Goal: Find specific page/section: Find specific page/section

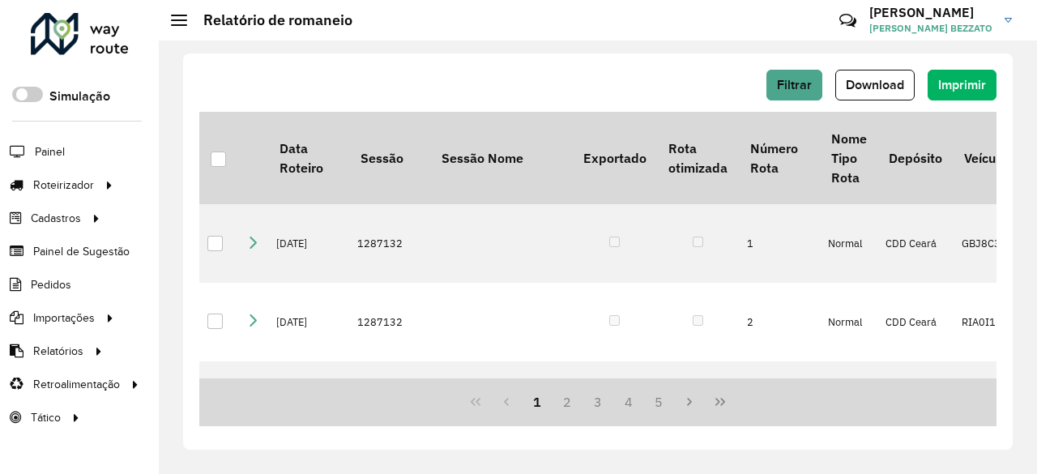
scroll to position [405, 0]
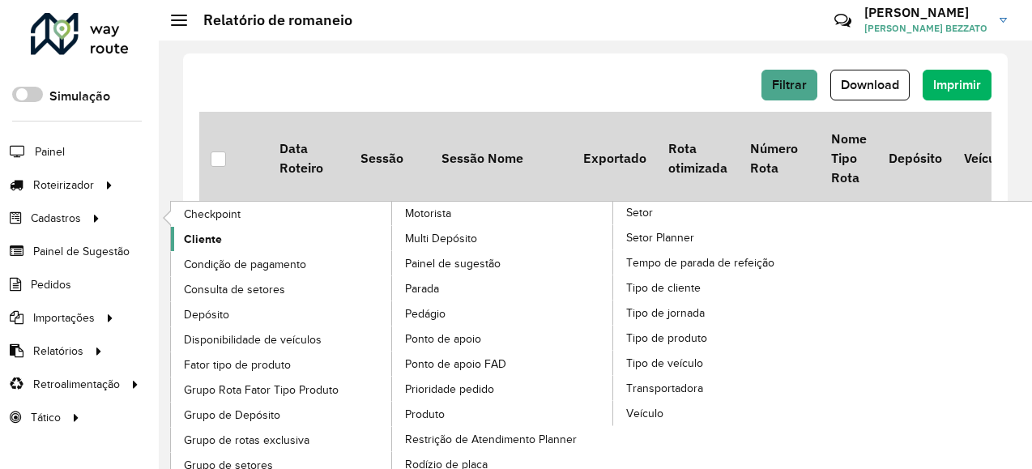
click at [197, 237] on span "Cliente" at bounding box center [203, 239] width 38 height 17
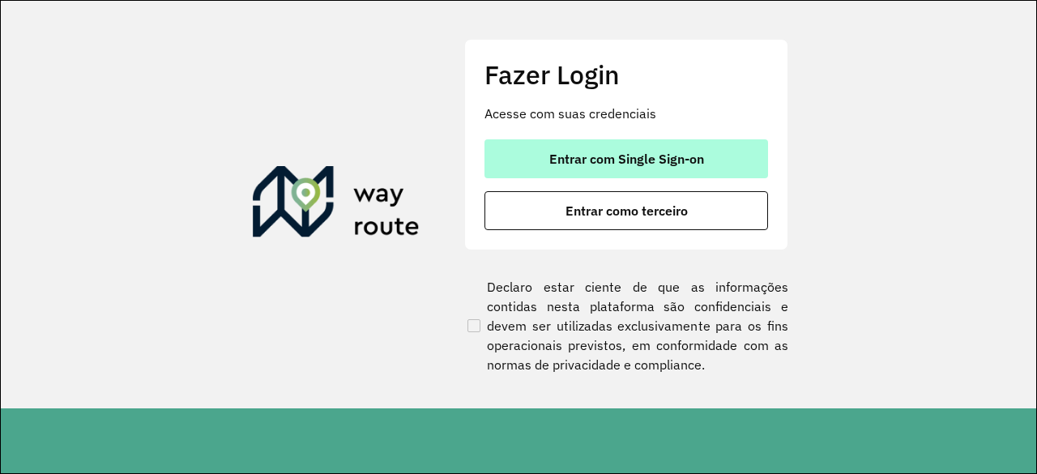
click at [628, 164] on span "Entrar com Single Sign-on" at bounding box center [626, 158] width 155 height 13
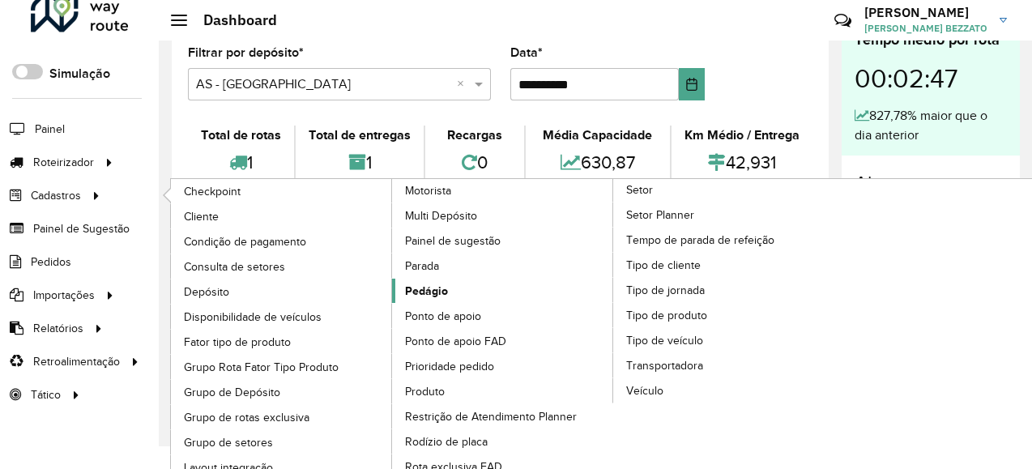
scroll to position [58, 0]
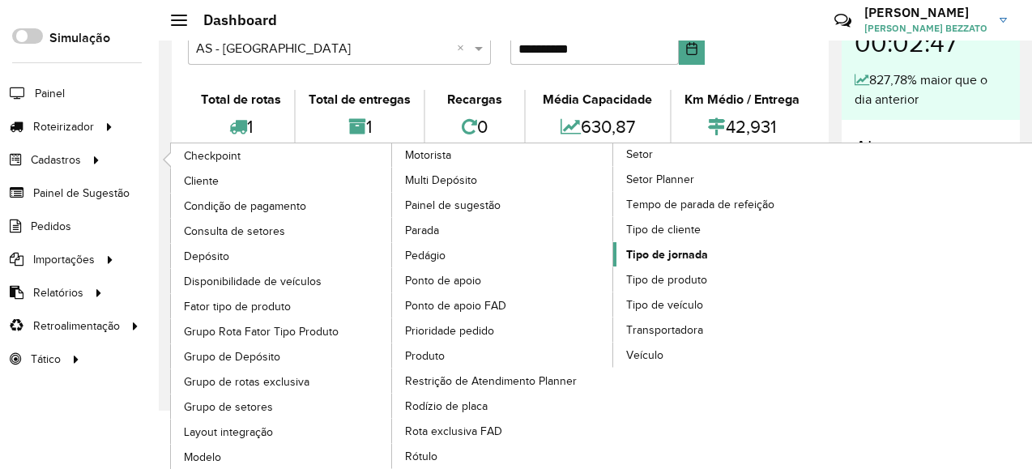
click at [671, 246] on span "Tipo de jornada" at bounding box center [667, 254] width 82 height 17
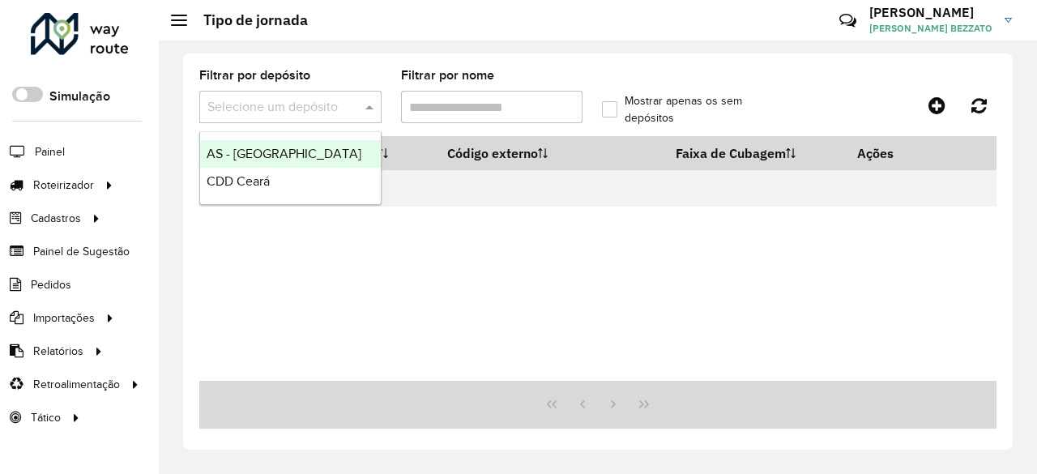
click at [348, 107] on div at bounding box center [290, 107] width 182 height 20
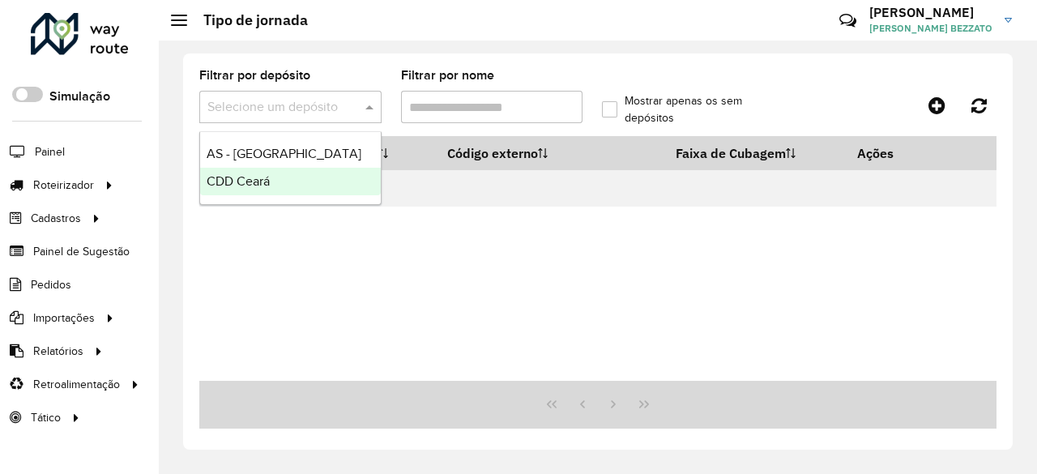
click at [317, 172] on div "CDD Ceará" at bounding box center [290, 182] width 181 height 28
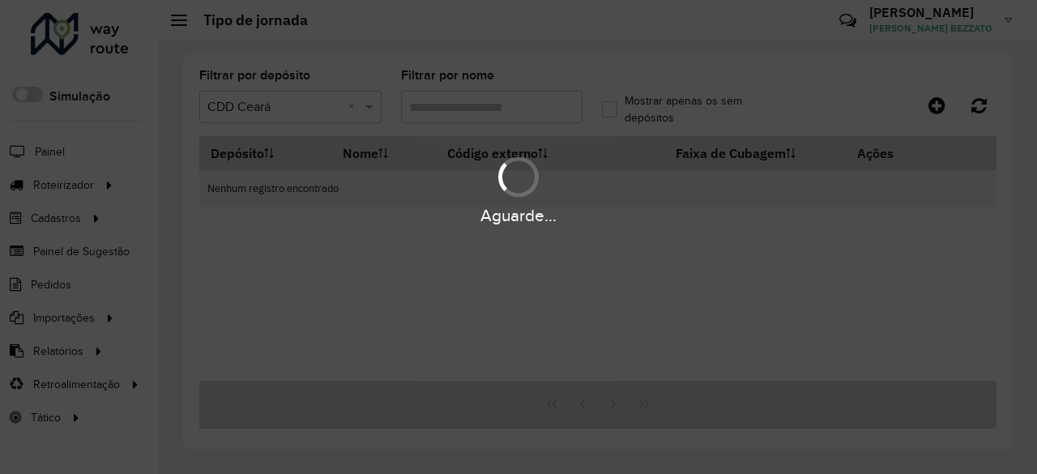
click at [515, 106] on div "Aguarde..." at bounding box center [518, 237] width 1037 height 474
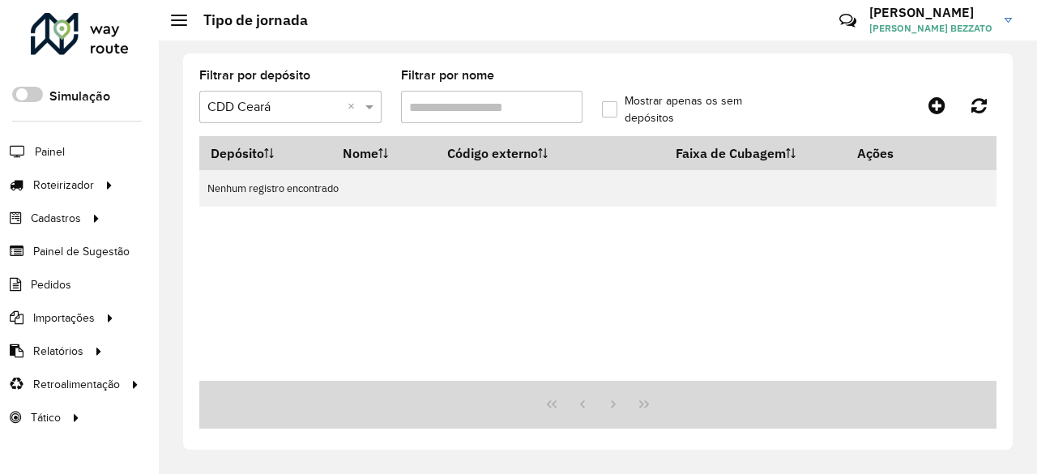
click at [547, 107] on input "Filtrar por nome" at bounding box center [492, 107] width 182 height 32
